Goal: Information Seeking & Learning: Learn about a topic

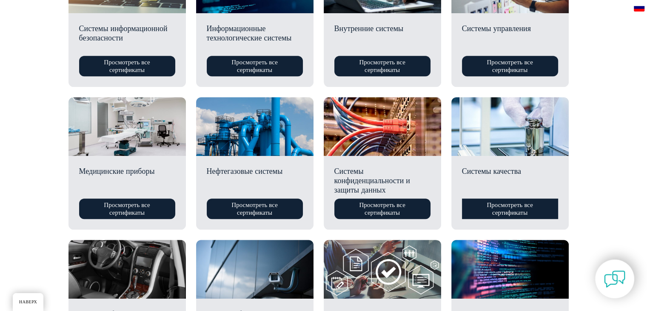
click at [517, 204] on font "Просмотреть все сертификаты" at bounding box center [510, 208] width 46 height 15
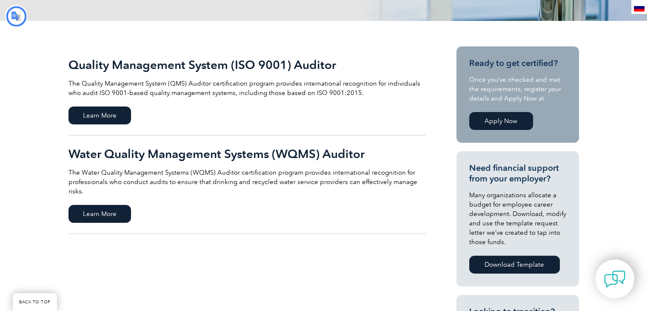
type input "Поиск"
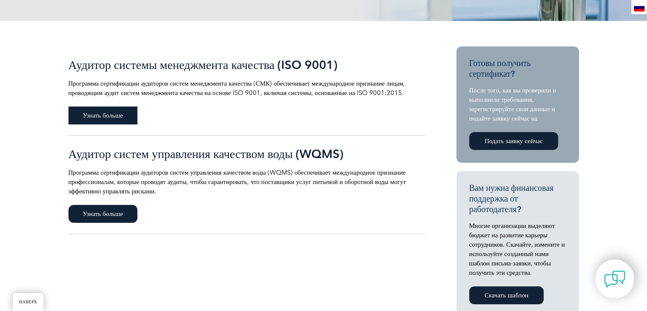
click at [122, 108] on span "Узнать больше" at bounding box center [102, 115] width 69 height 18
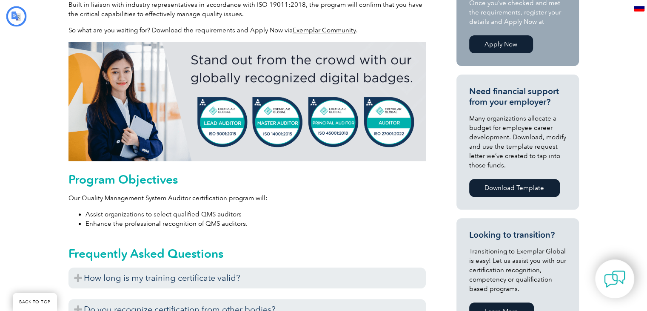
type input "Поиск"
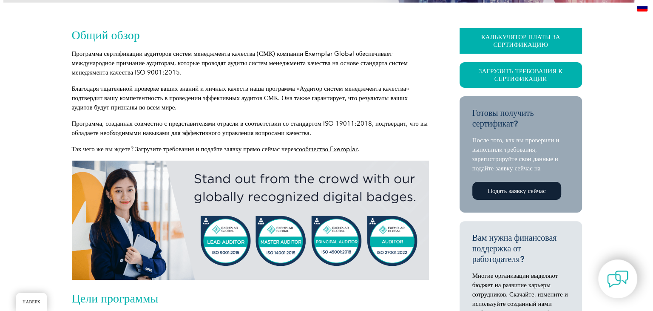
scroll to position [137, 0]
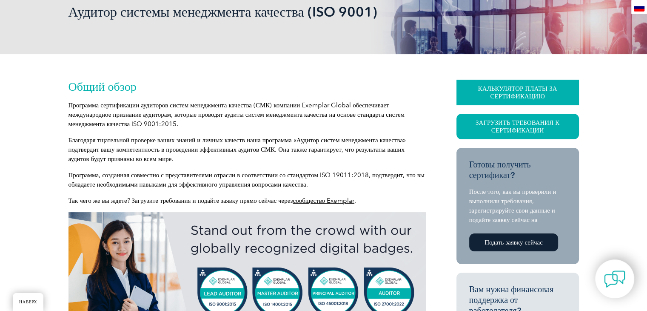
click at [504, 86] on font "КАЛЬКУЛЯТОР ПЛАТЫ ЗА СЕРТИФИКАЦИЮ" at bounding box center [517, 92] width 79 height 15
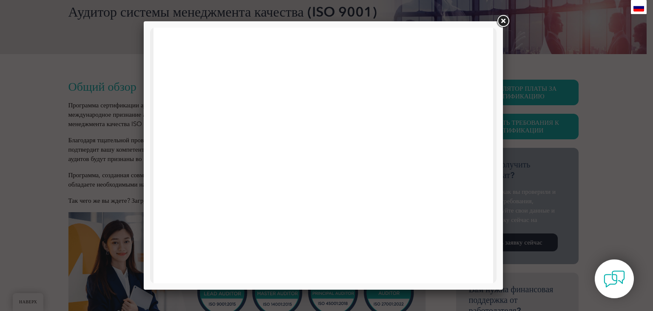
scroll to position [321, 0]
click at [505, 17] on link at bounding box center [503, 21] width 15 height 15
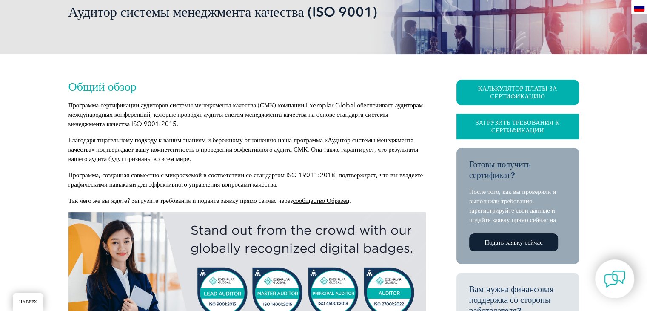
click at [531, 123] on font "Загрузить требования к сертификации" at bounding box center [518, 126] width 84 height 15
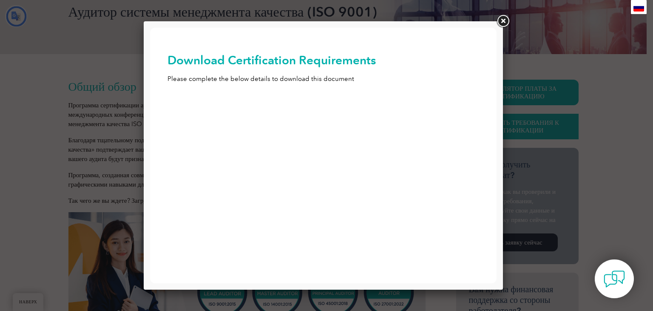
scroll to position [0, 0]
type input "Представлять на рассмотрение"
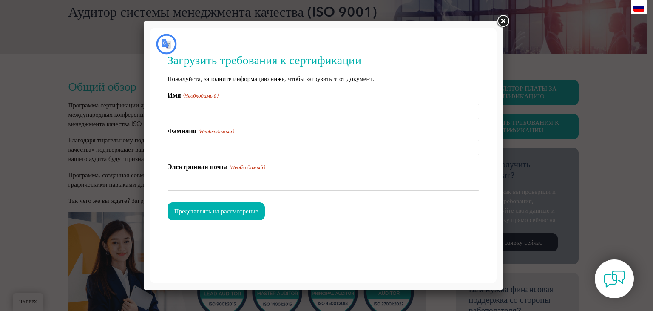
type input "вести на уход"
click at [500, 21] on link at bounding box center [503, 21] width 15 height 15
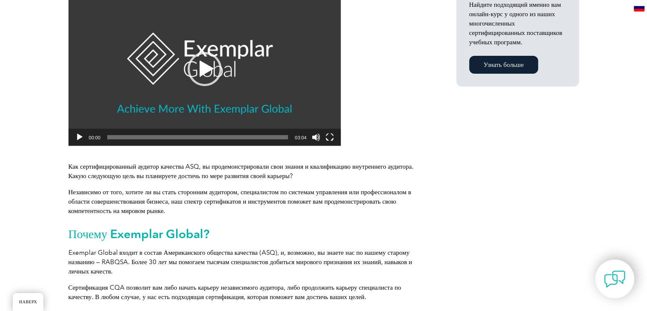
scroll to position [255, 0]
